Goal: Task Accomplishment & Management: Complete application form

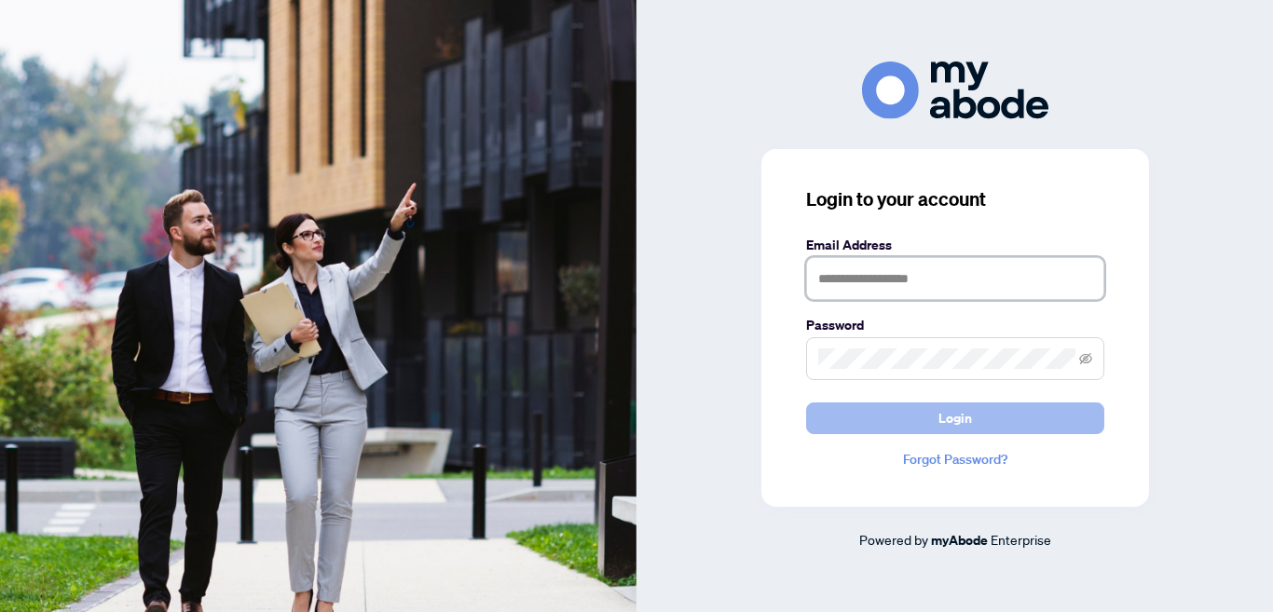
type input "**********"
click at [952, 413] on span "Login" at bounding box center [955, 418] width 34 height 30
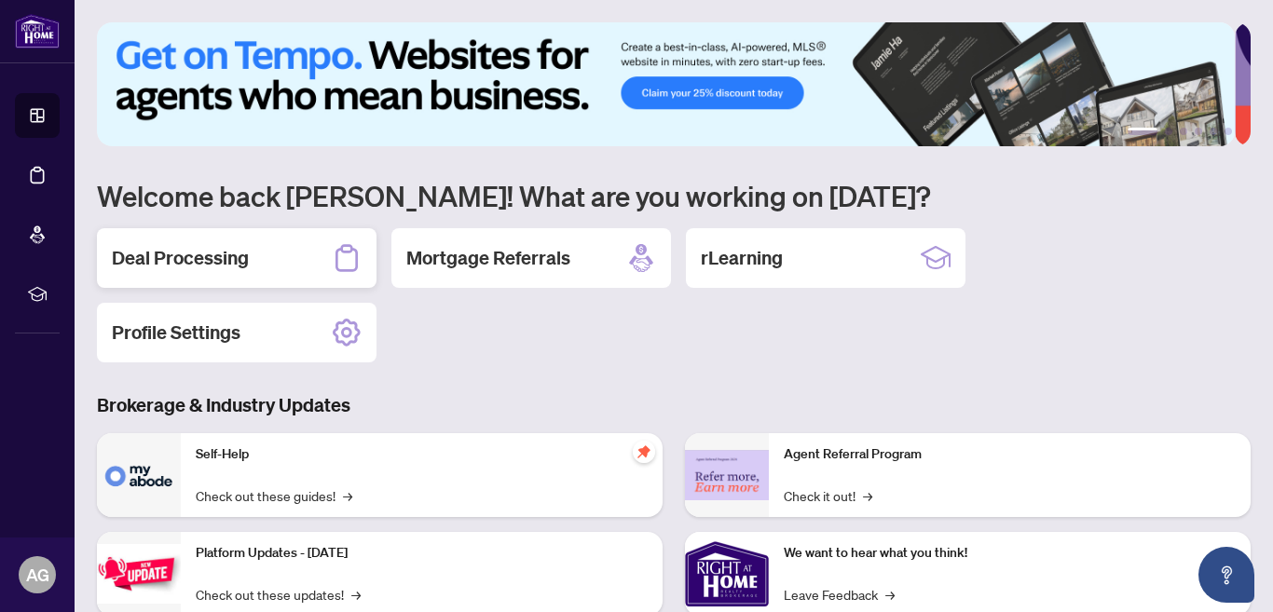
click at [182, 253] on h2 "Deal Processing" at bounding box center [180, 258] width 137 height 26
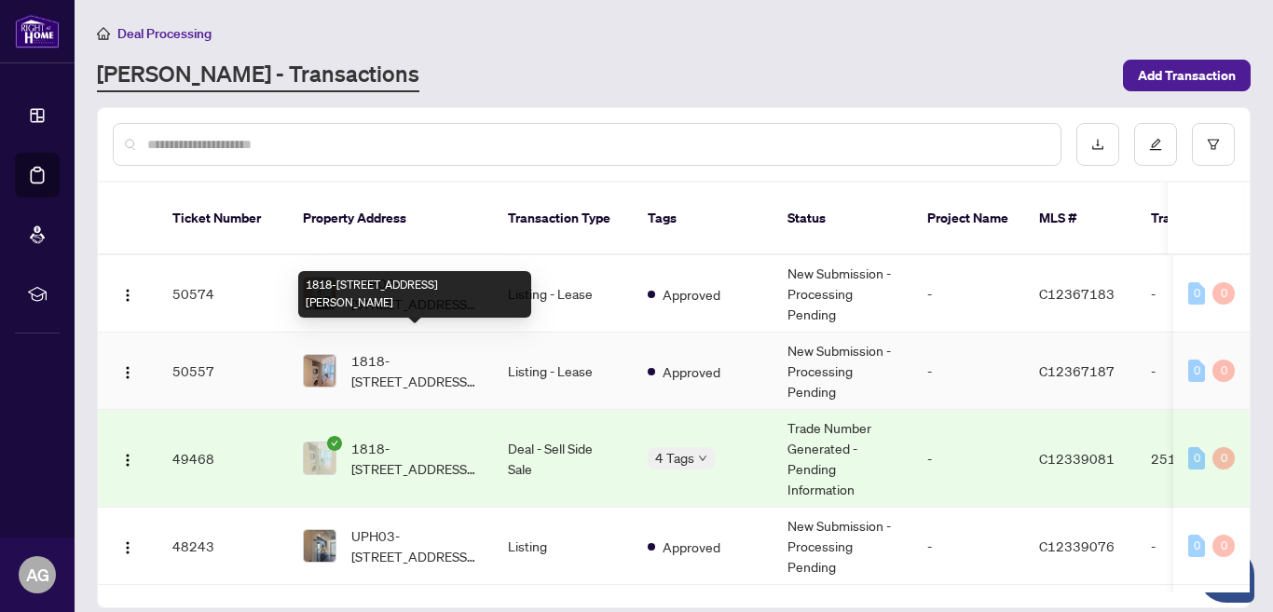
click at [388, 350] on span "1818-251 Jarvis St, Toronto, Ontario M5B 0C3, Canada" at bounding box center [414, 370] width 127 height 41
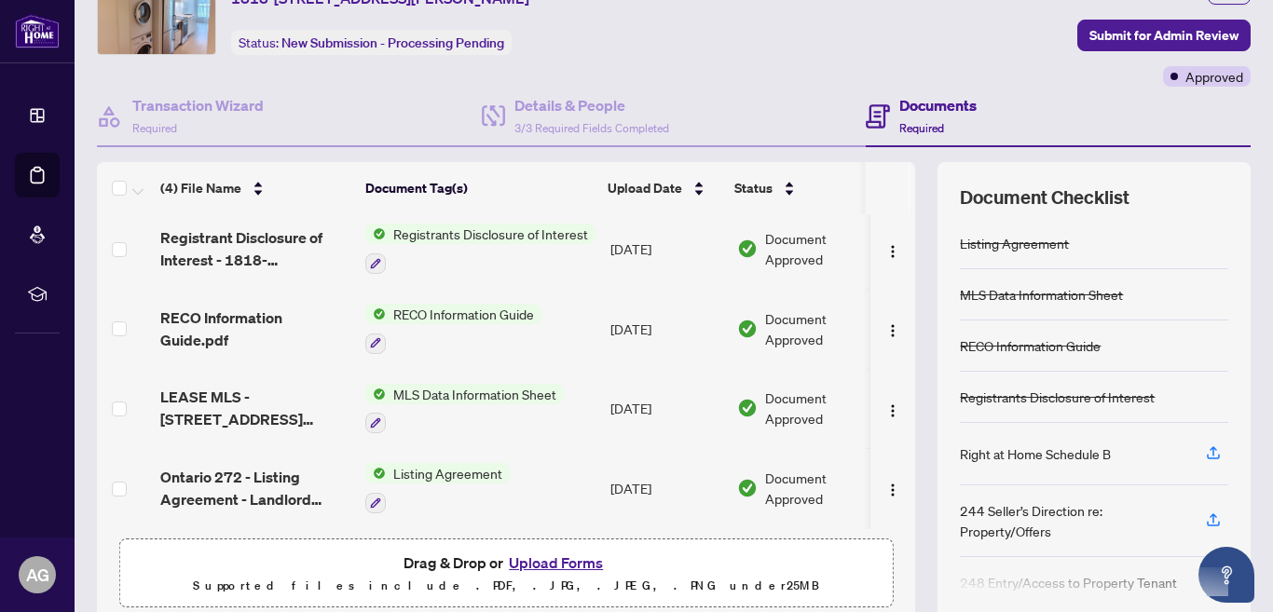
scroll to position [9, 0]
click at [526, 560] on button "Upload Forms" at bounding box center [555, 563] width 105 height 24
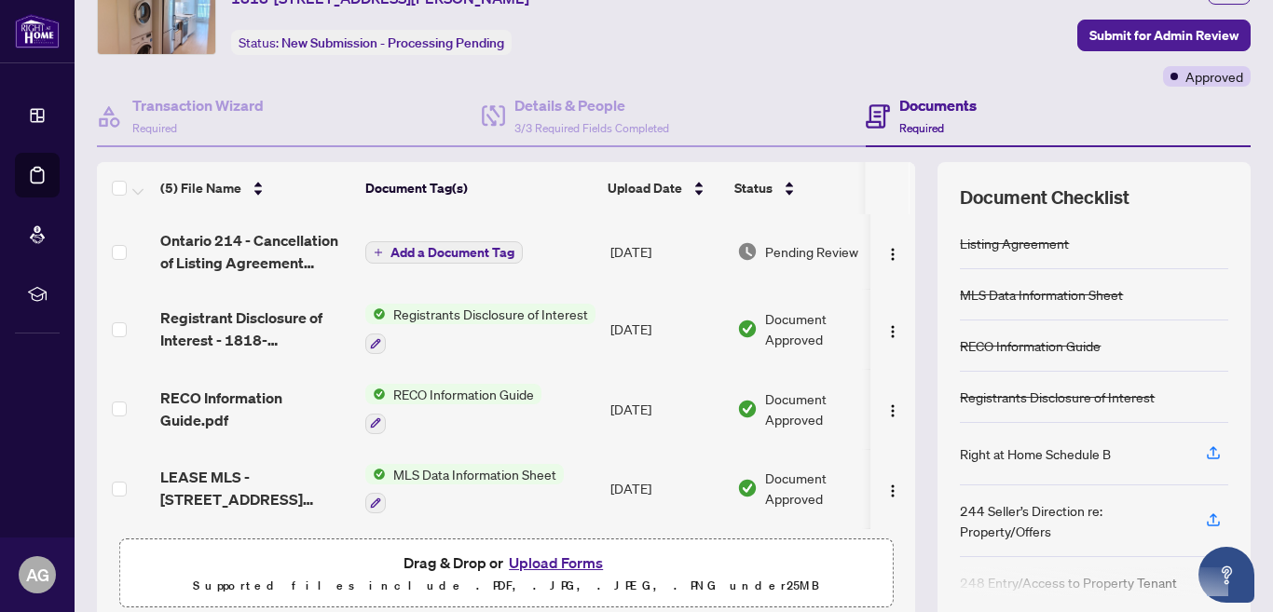
scroll to position [0, 0]
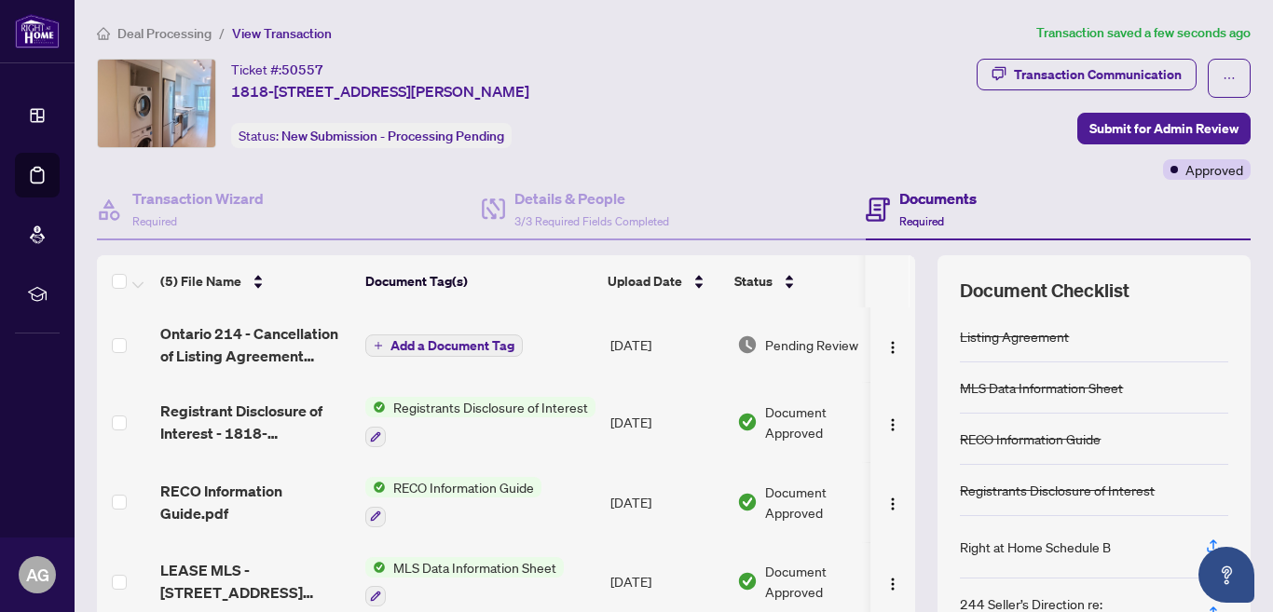
click at [466, 341] on span "Add a Document Tag" at bounding box center [452, 345] width 124 height 13
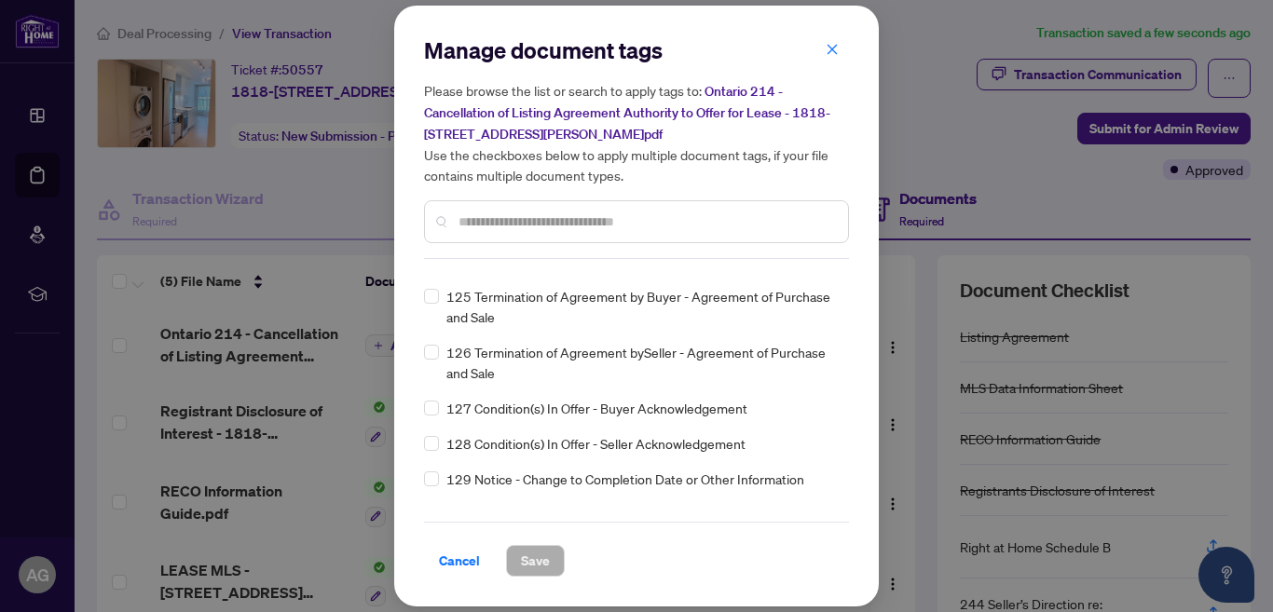
scroll to position [5404, 0]
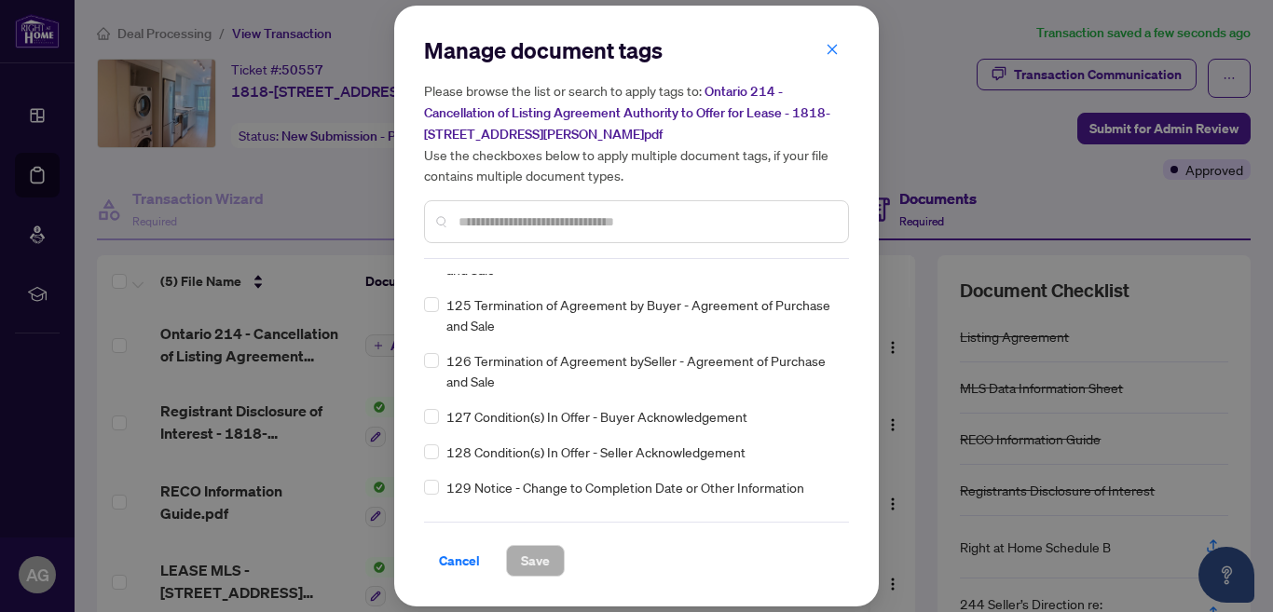
click at [524, 222] on input "text" at bounding box center [645, 222] width 375 height 20
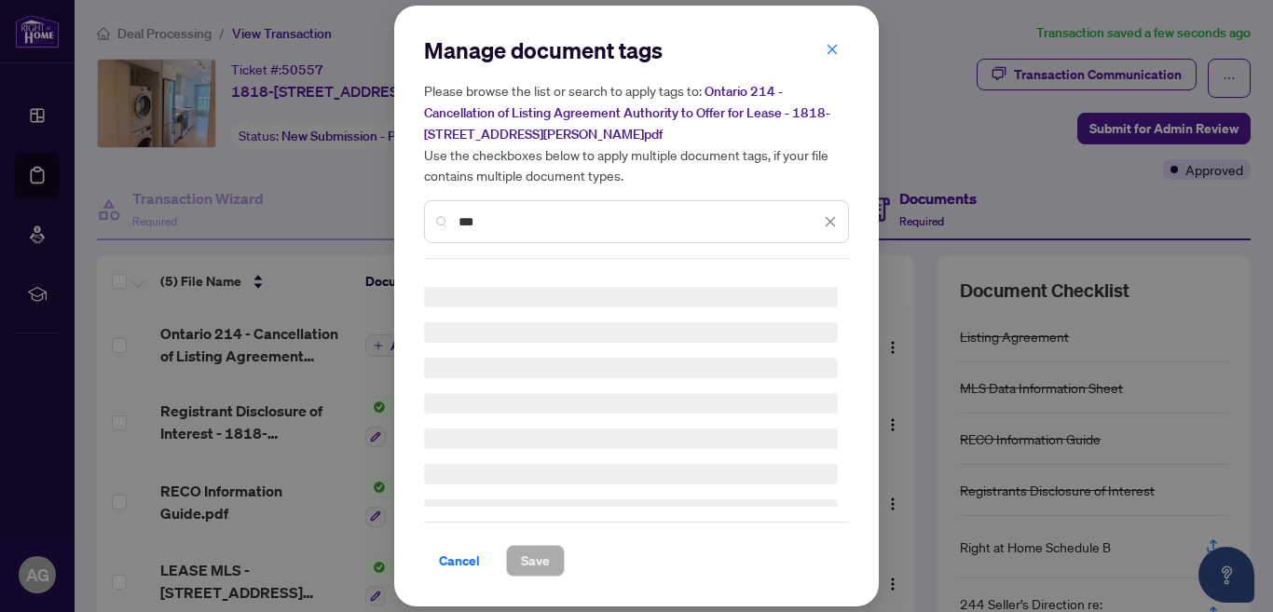
scroll to position [0, 0]
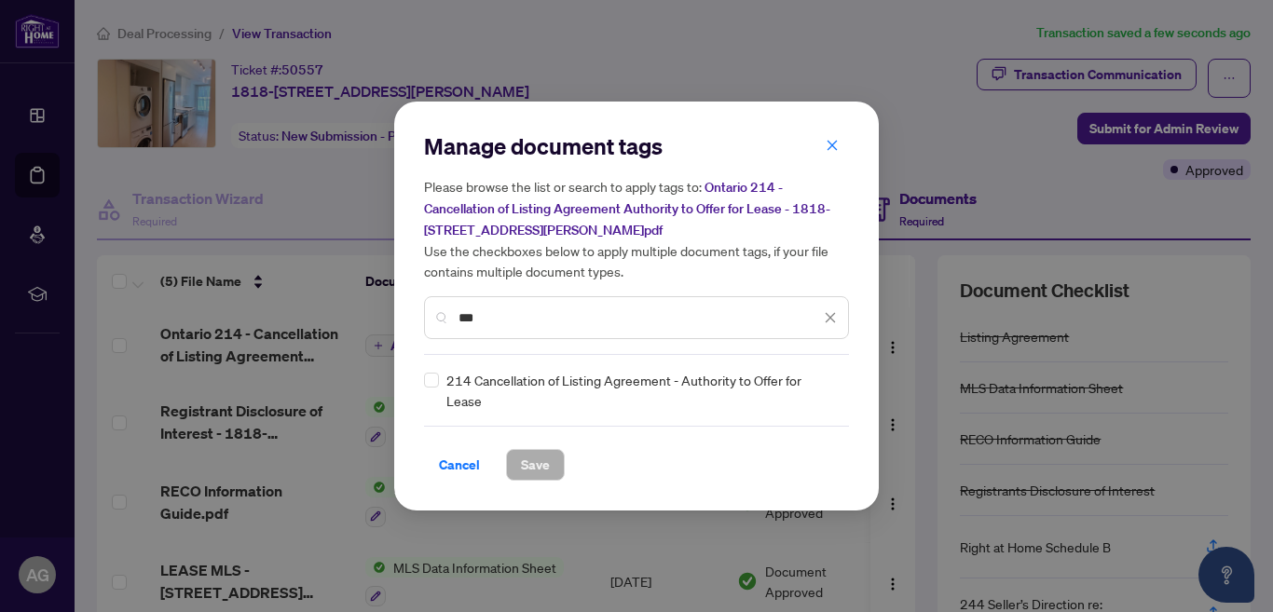
type input "***"
click at [537, 461] on span "Save" at bounding box center [535, 465] width 29 height 30
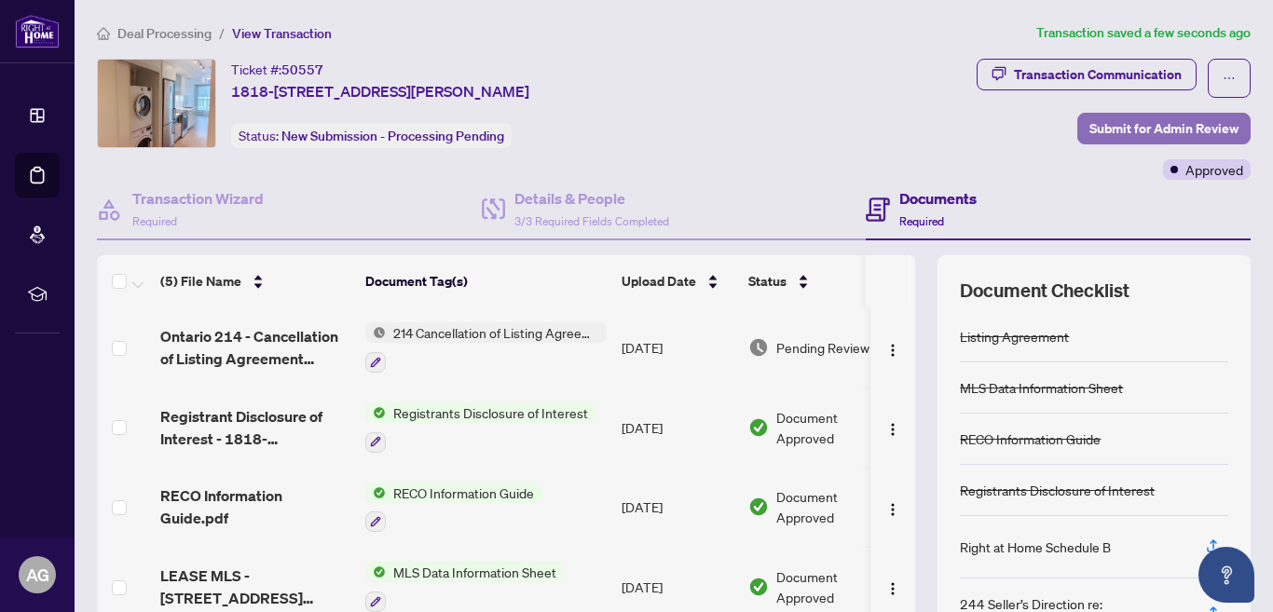
click at [1142, 120] on span "Submit for Admin Review" at bounding box center [1163, 129] width 149 height 30
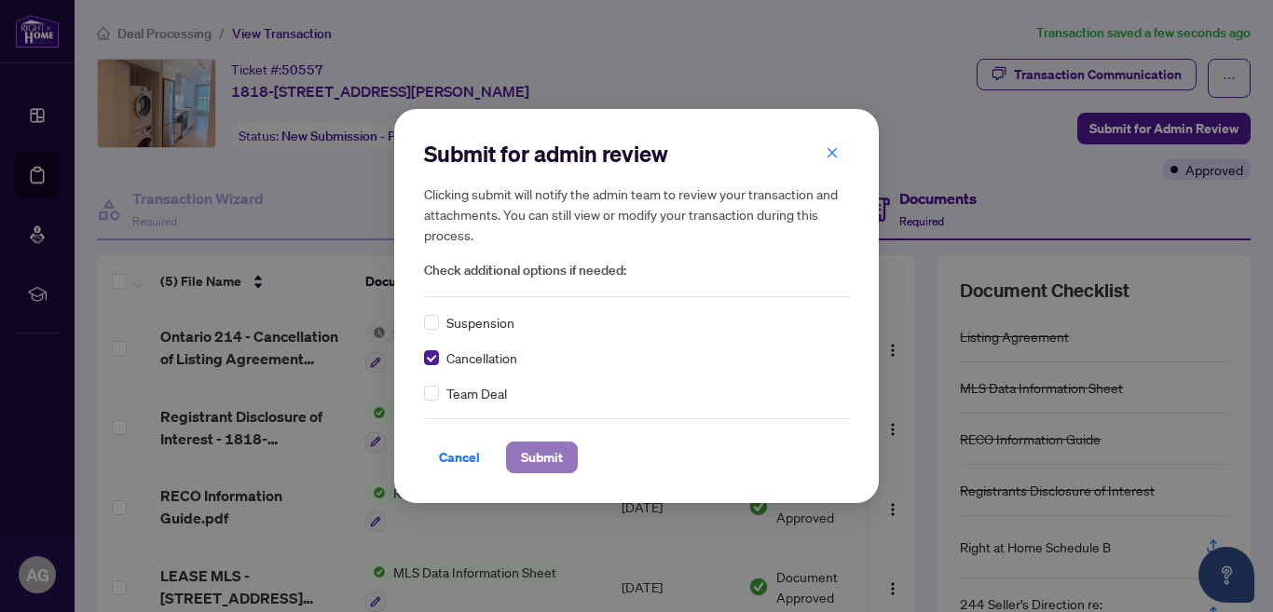
click at [550, 458] on span "Submit" at bounding box center [542, 458] width 42 height 30
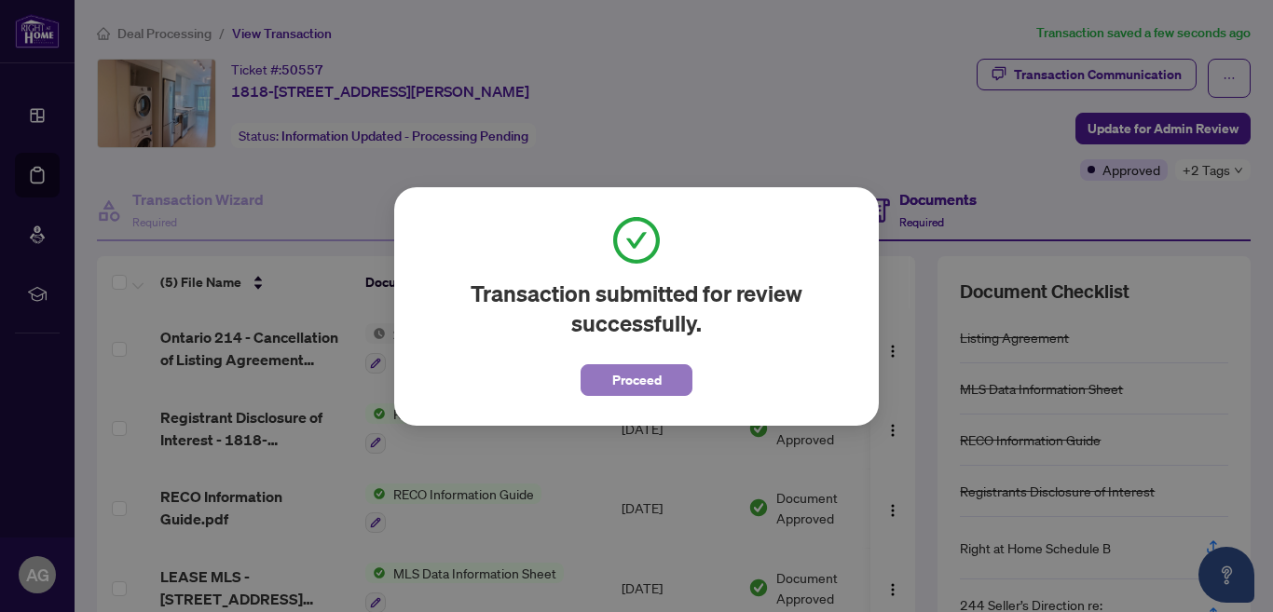
click at [644, 376] on span "Proceed" at bounding box center [636, 380] width 49 height 30
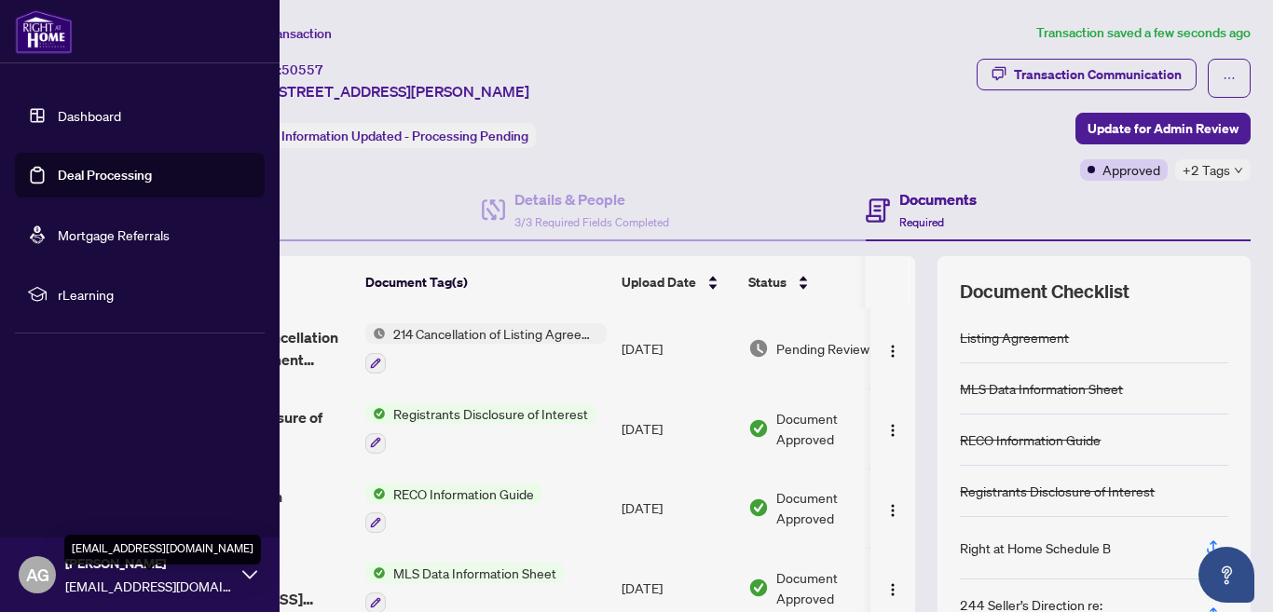
click at [155, 583] on span "alexsellsaaahomes@gmail.com" at bounding box center [149, 586] width 168 height 20
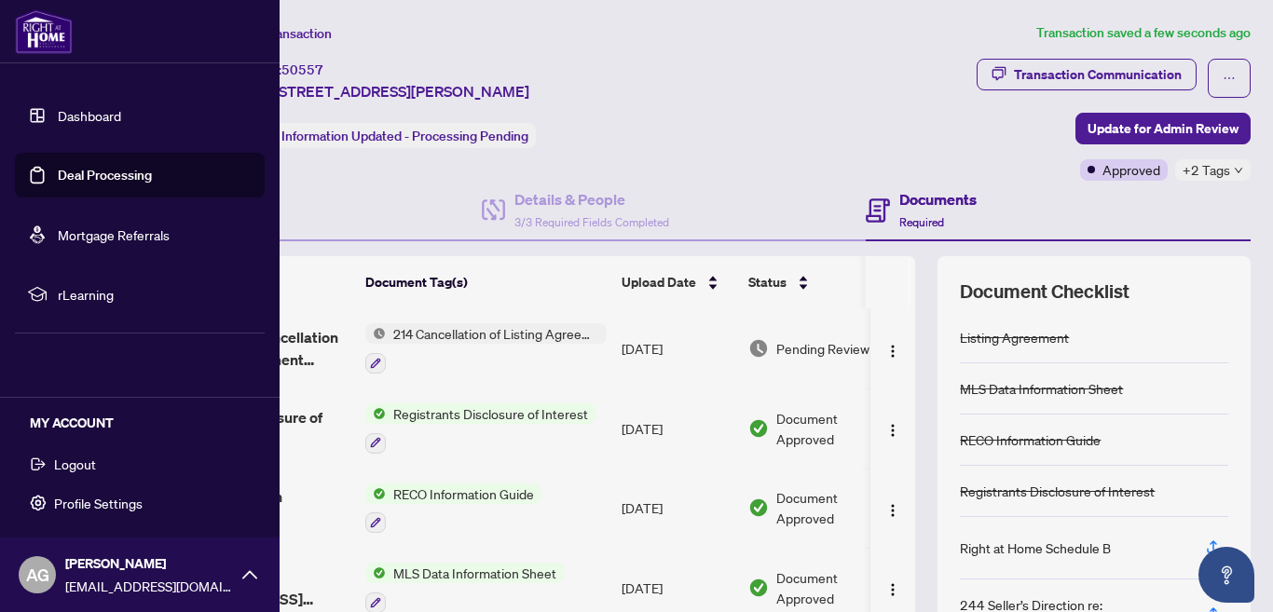
click at [74, 458] on span "Logout" at bounding box center [75, 464] width 42 height 30
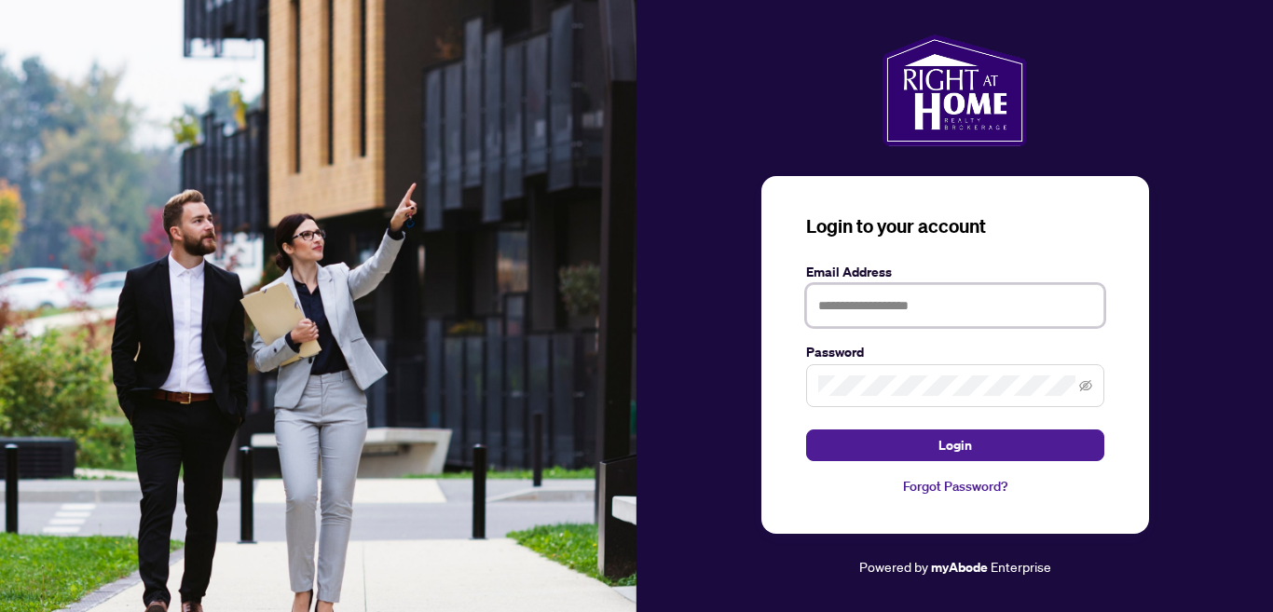
type input "**********"
